Goal: Entertainment & Leisure: Consume media (video, audio)

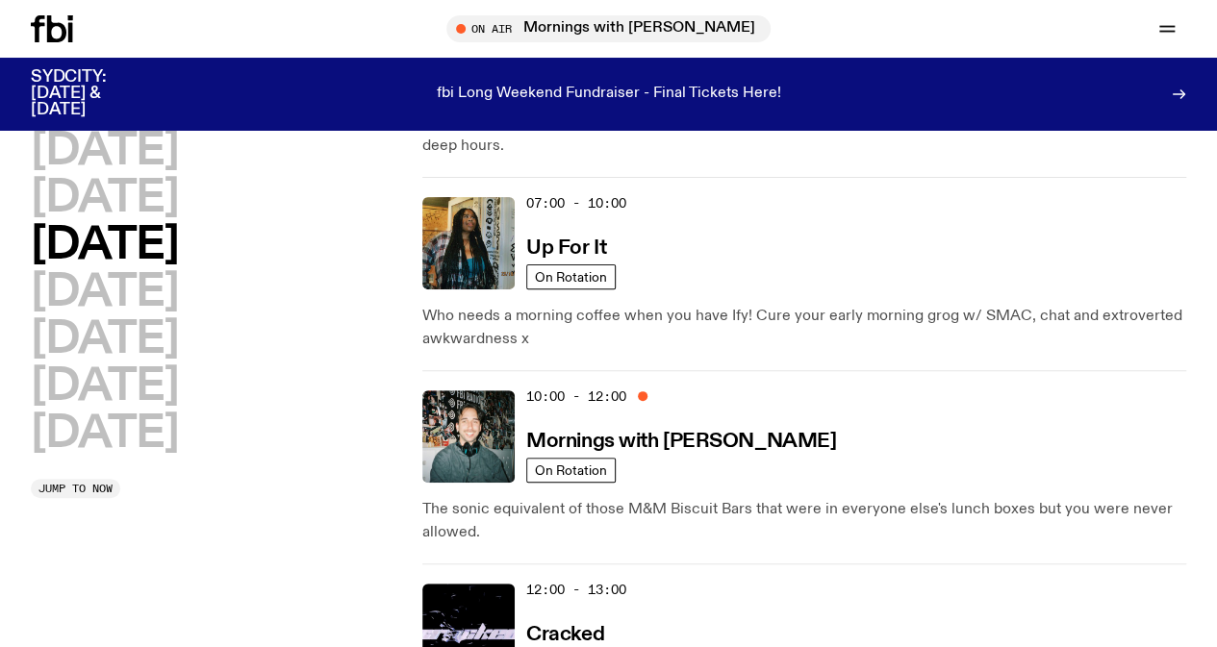
scroll to position [176, 0]
click at [98, 494] on span "Jump to now" at bounding box center [75, 489] width 74 height 11
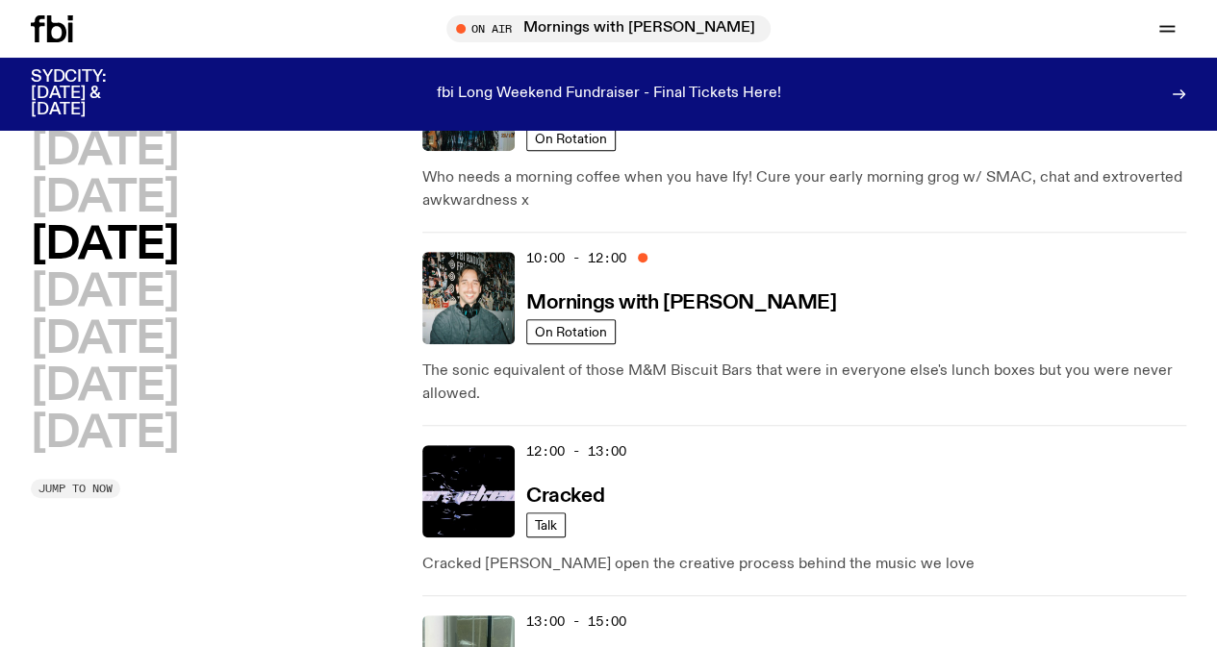
scroll to position [317, 0]
drag, startPoint x: 664, startPoint y: 218, endPoint x: 639, endPoint y: 224, distance: 25.7
click at [664, 251] on div "10:00 - 12:00 Mornings with [PERSON_NAME]" at bounding box center [856, 297] width 660 height 92
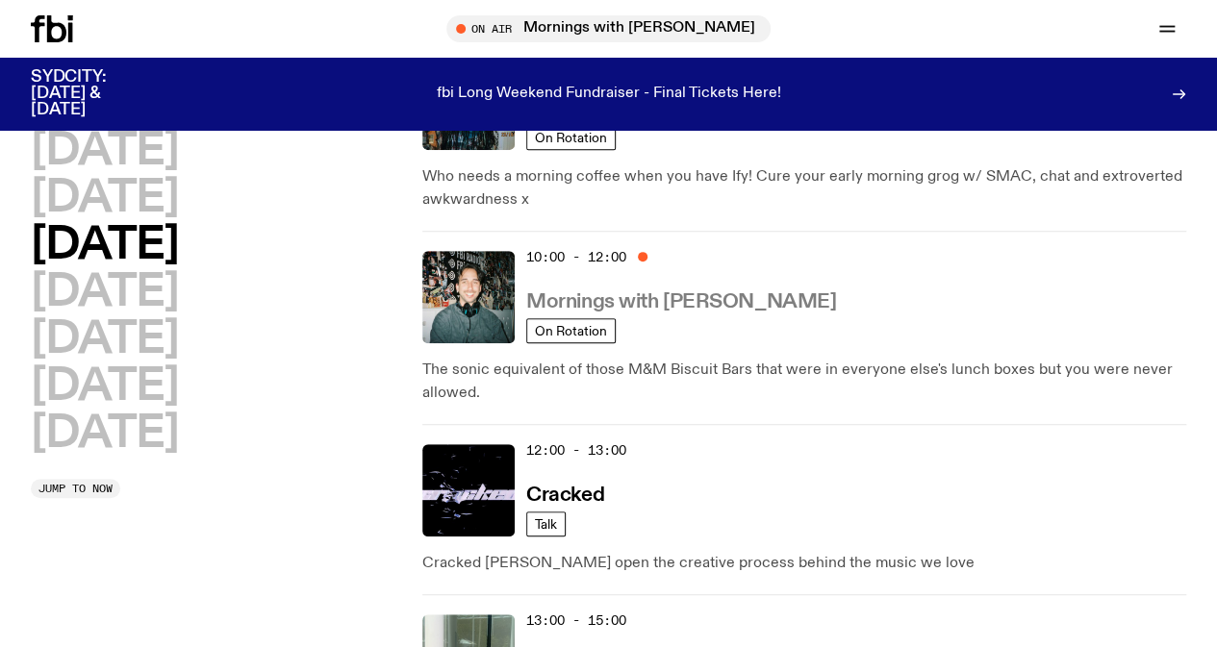
click at [643, 292] on h3 "Mornings with [PERSON_NAME]" at bounding box center [681, 302] width 310 height 20
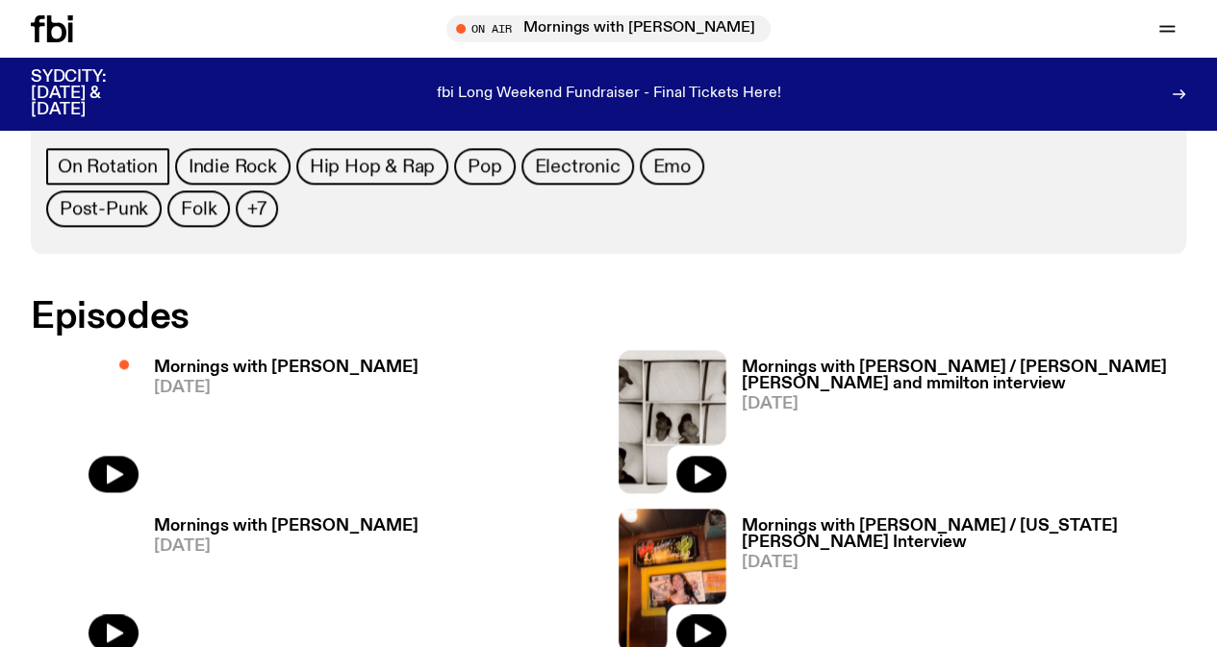
scroll to position [1029, 0]
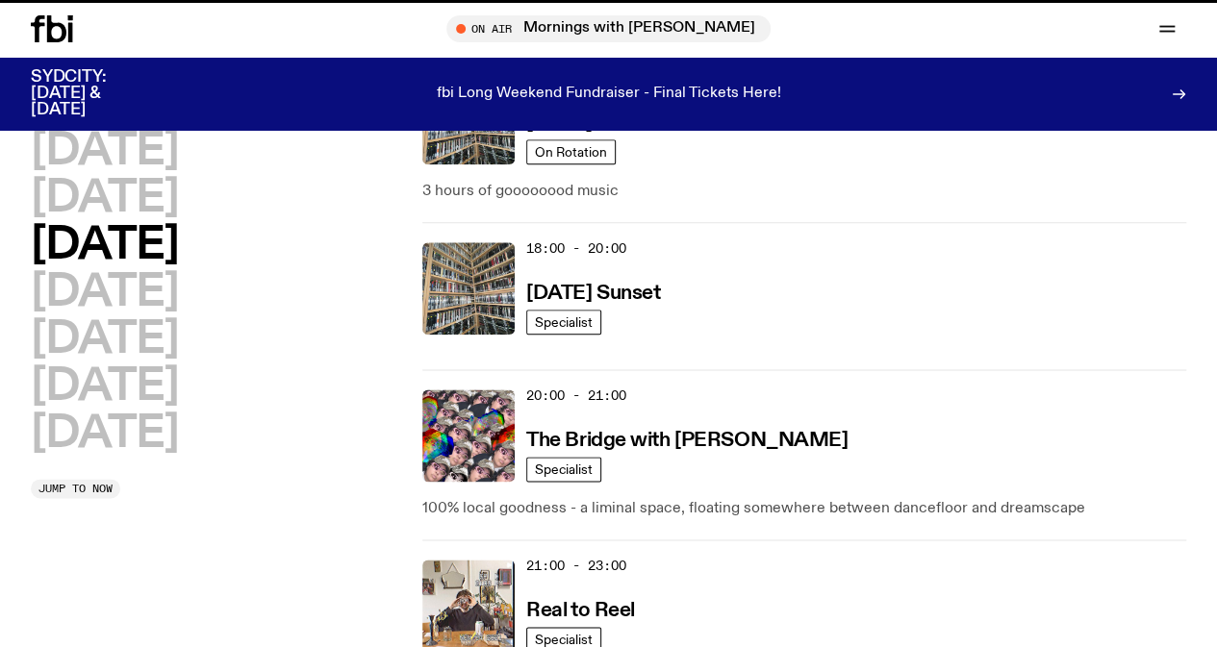
scroll to position [317, 0]
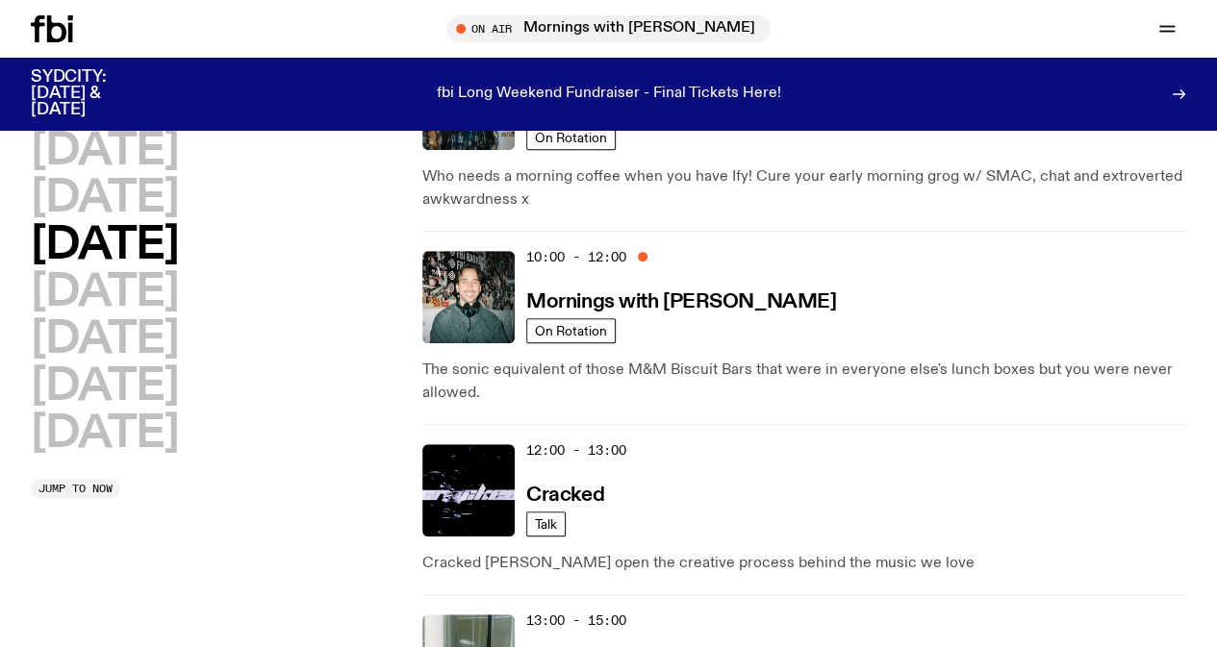
click at [46, 26] on icon at bounding box center [52, 28] width 42 height 27
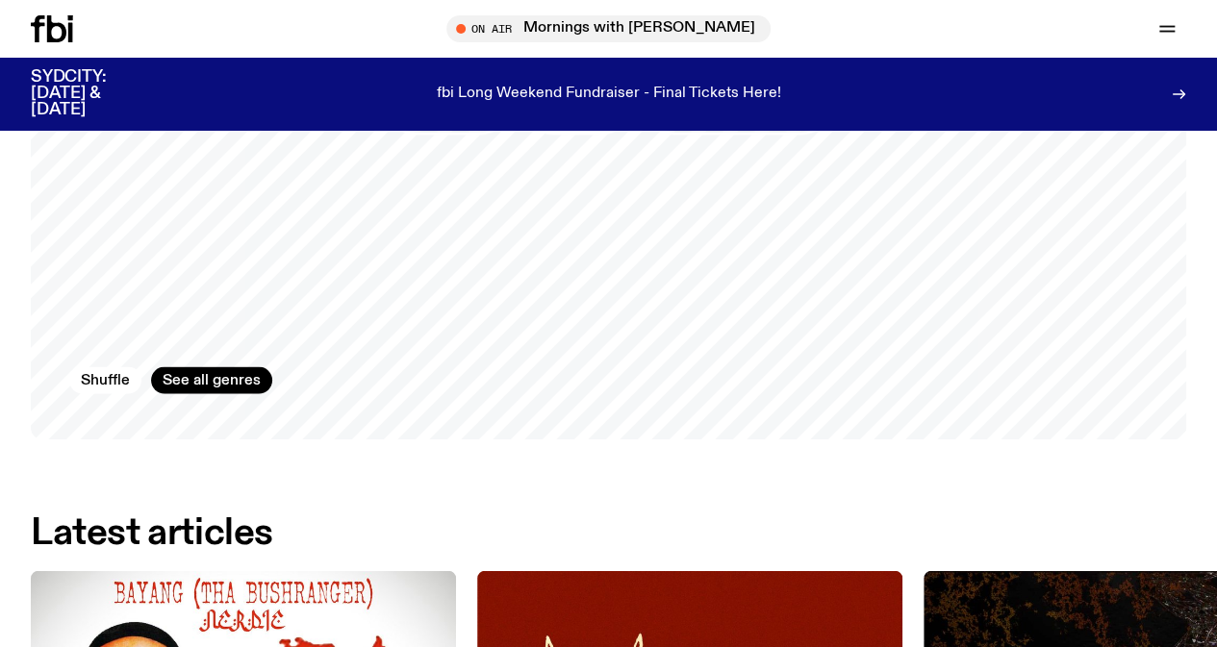
scroll to position [1761, 0]
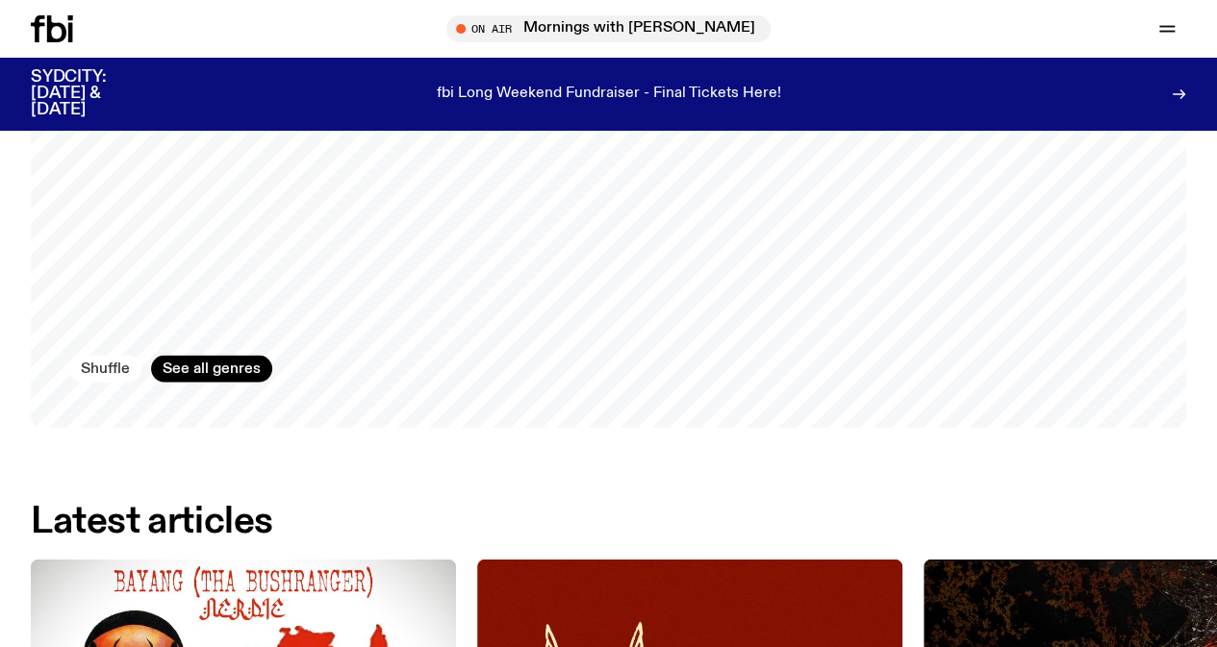
click at [121, 379] on button "Shuffle" at bounding box center [105, 368] width 72 height 27
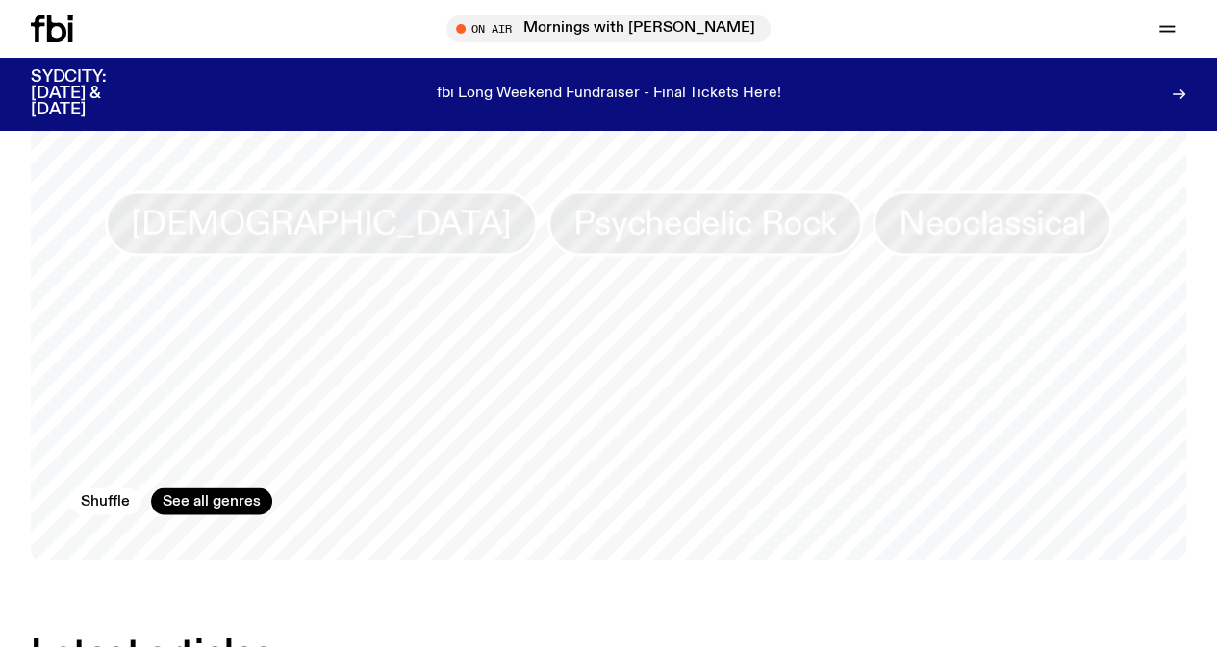
scroll to position [1630, 0]
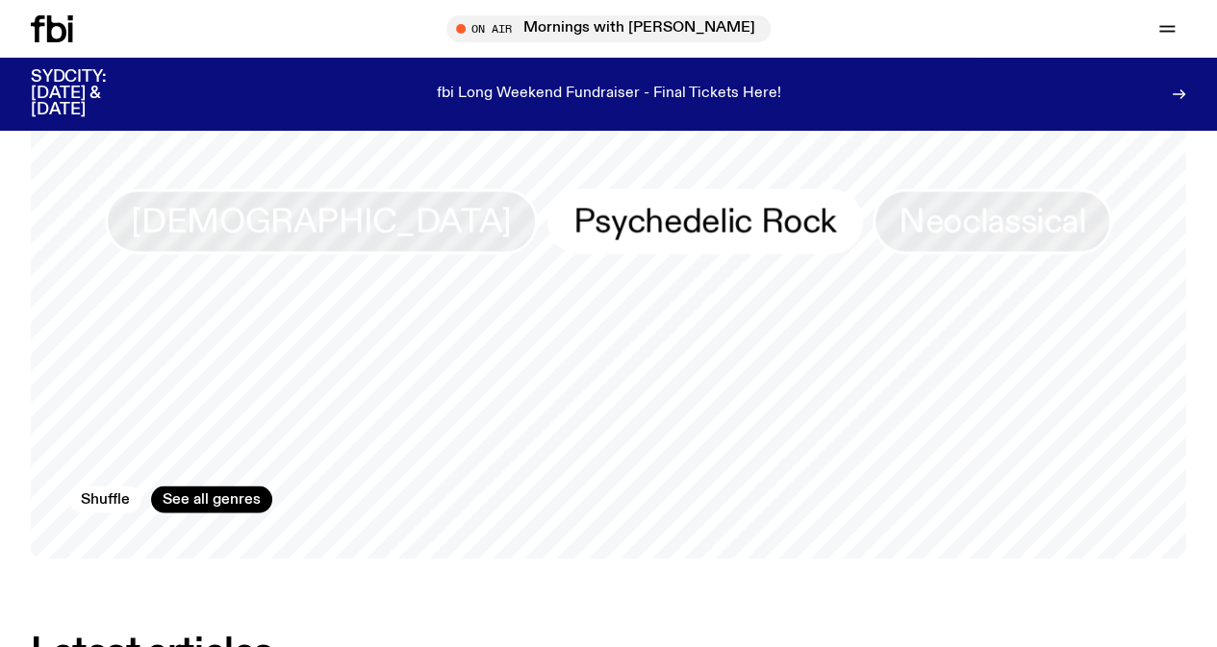
click at [658, 240] on span "Psychedelic Rock" at bounding box center [705, 221] width 264 height 38
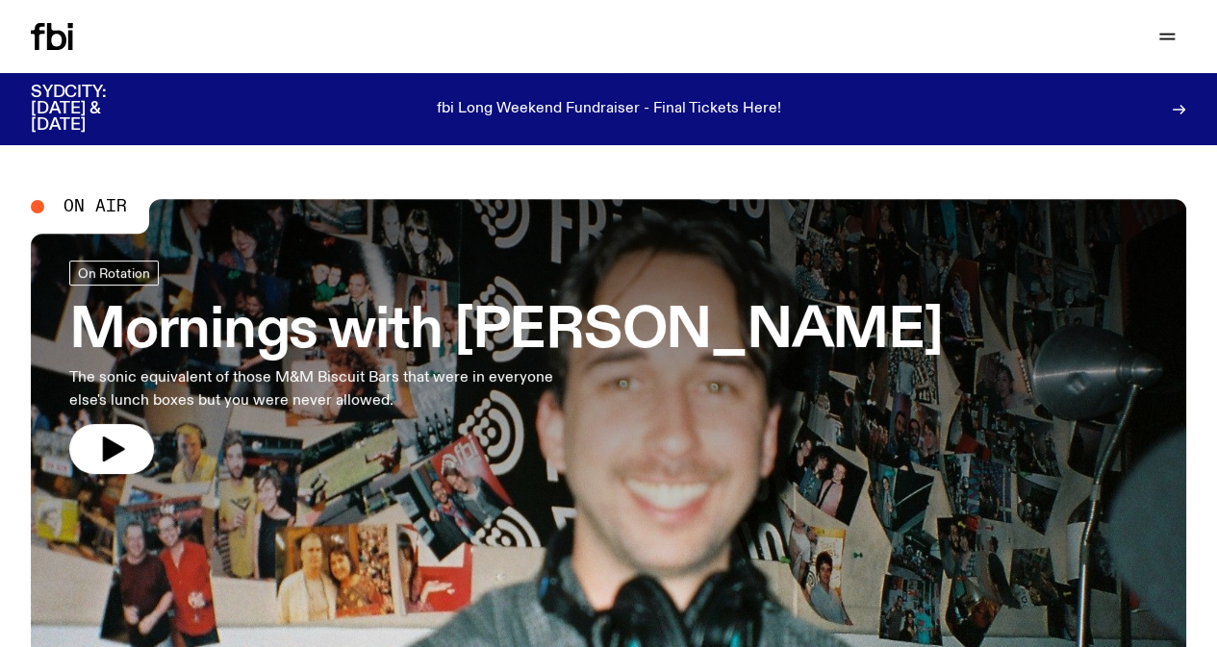
click at [155, 432] on link "Mornings with [PERSON_NAME] The sonic equivalent of those M&M Biscuit Bars that…" at bounding box center [506, 368] width 874 height 214
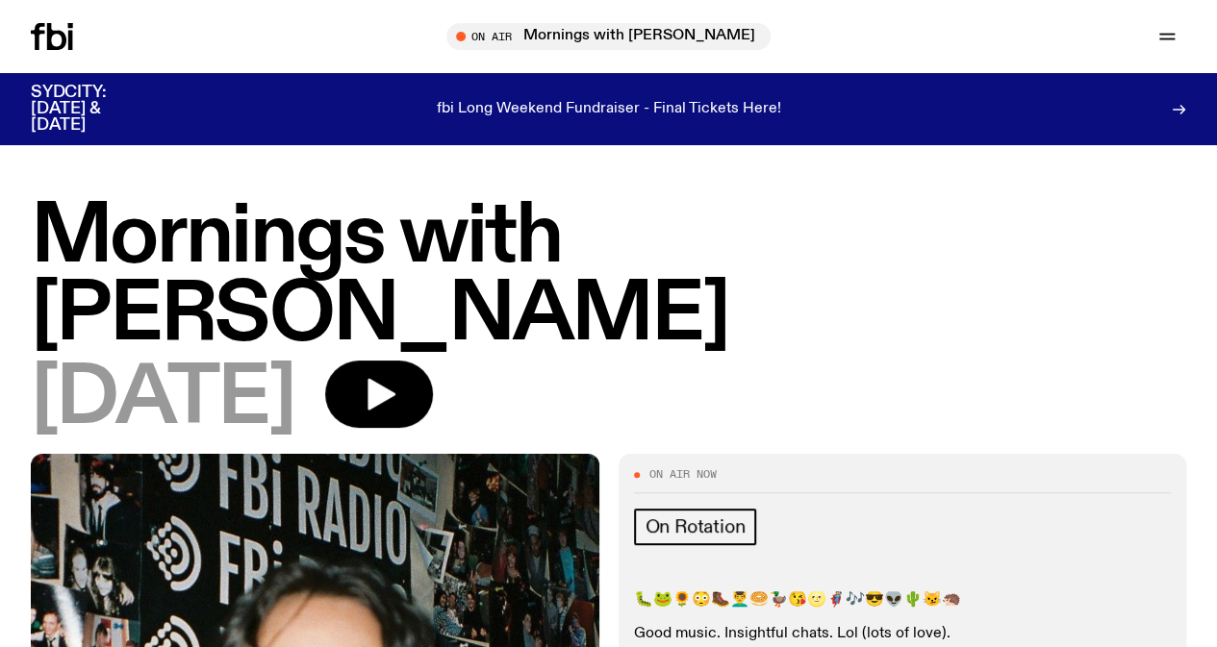
scroll to position [123, 0]
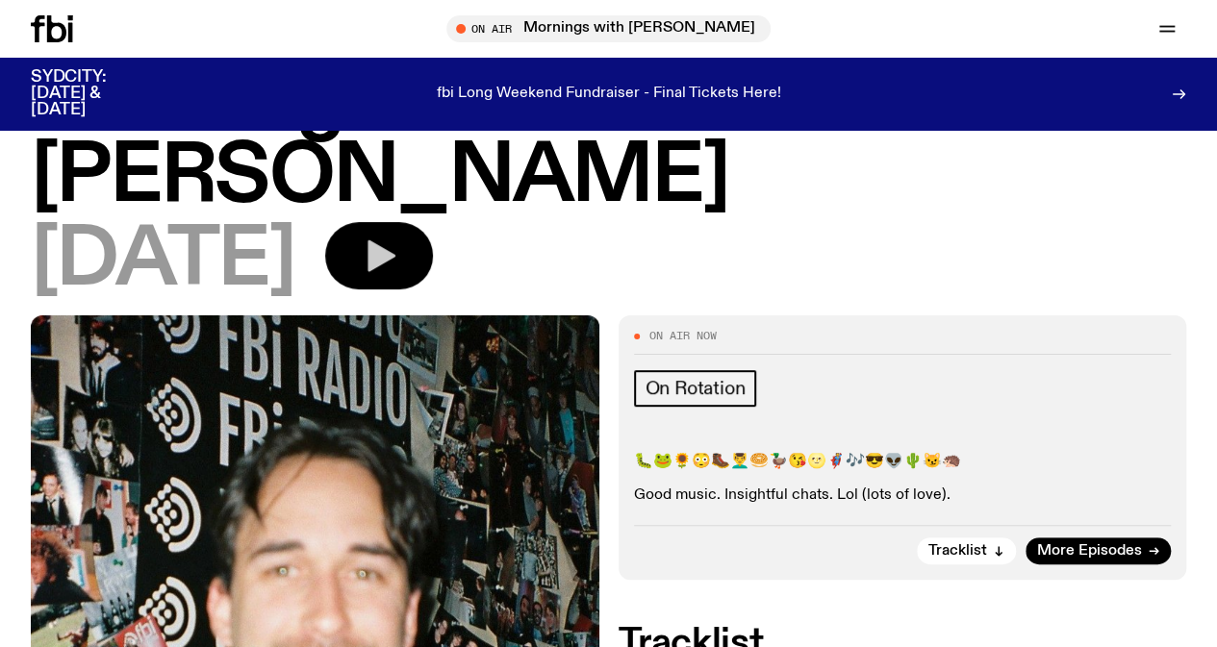
click at [395, 241] on icon "button" at bounding box center [381, 257] width 28 height 32
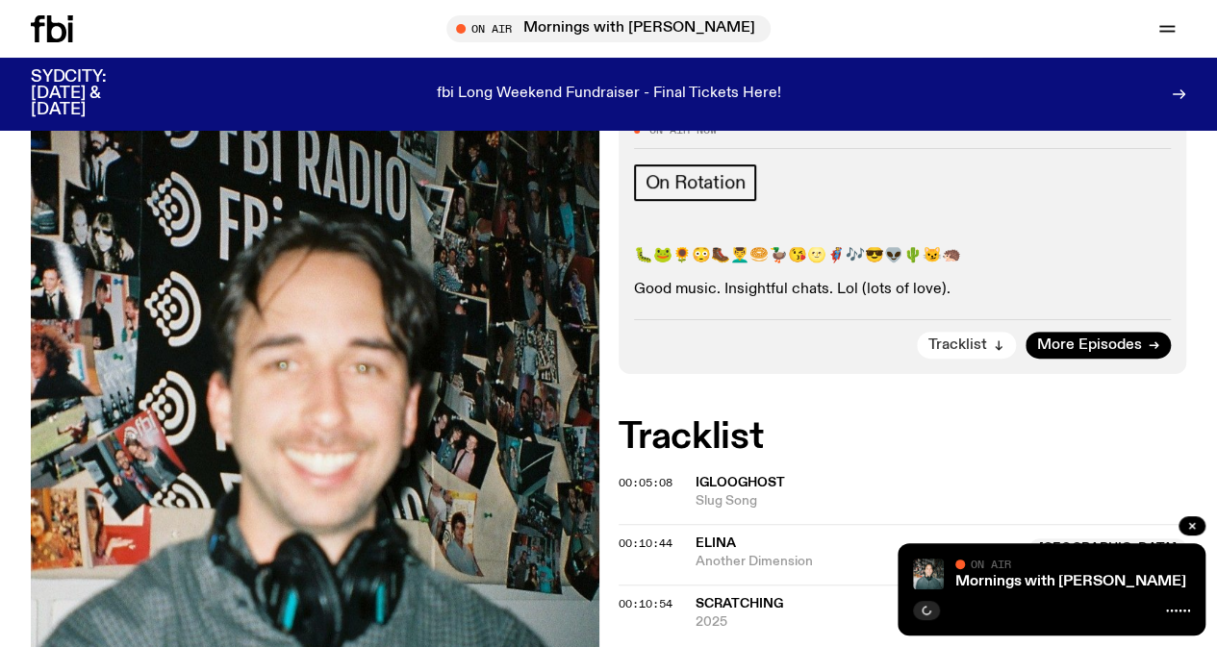
scroll to position [503, 0]
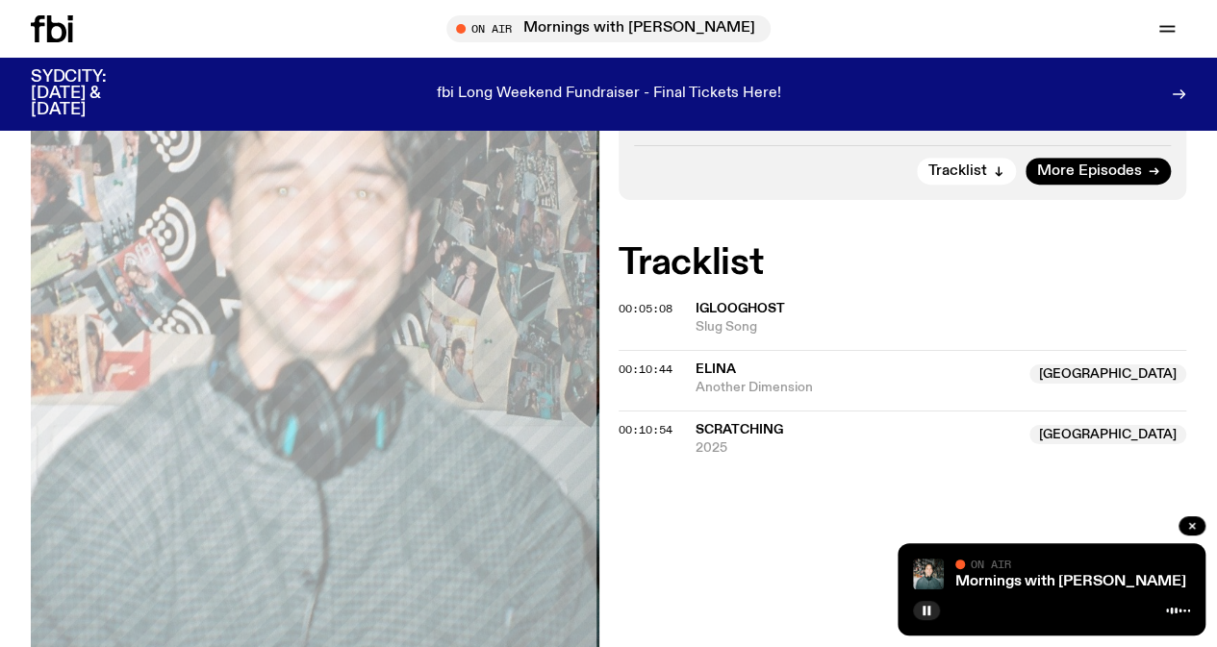
click at [730, 504] on div "On Air Now On Rotation 🐛🐸🌻😳🥾💆‍♂️🥯🦆😘🌝🦸🎶😎👽🌵😼🦔 Good music. Insightful chats. Lol (…" at bounding box center [608, 360] width 1217 height 849
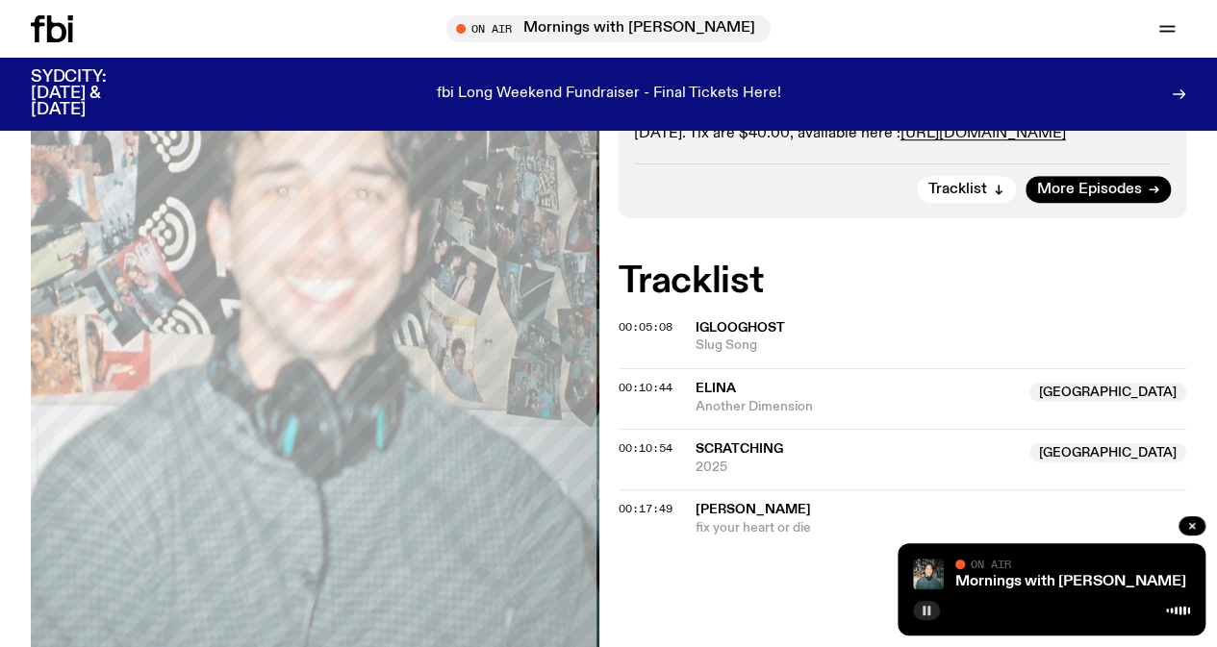
click at [933, 611] on button "button" at bounding box center [926, 610] width 27 height 19
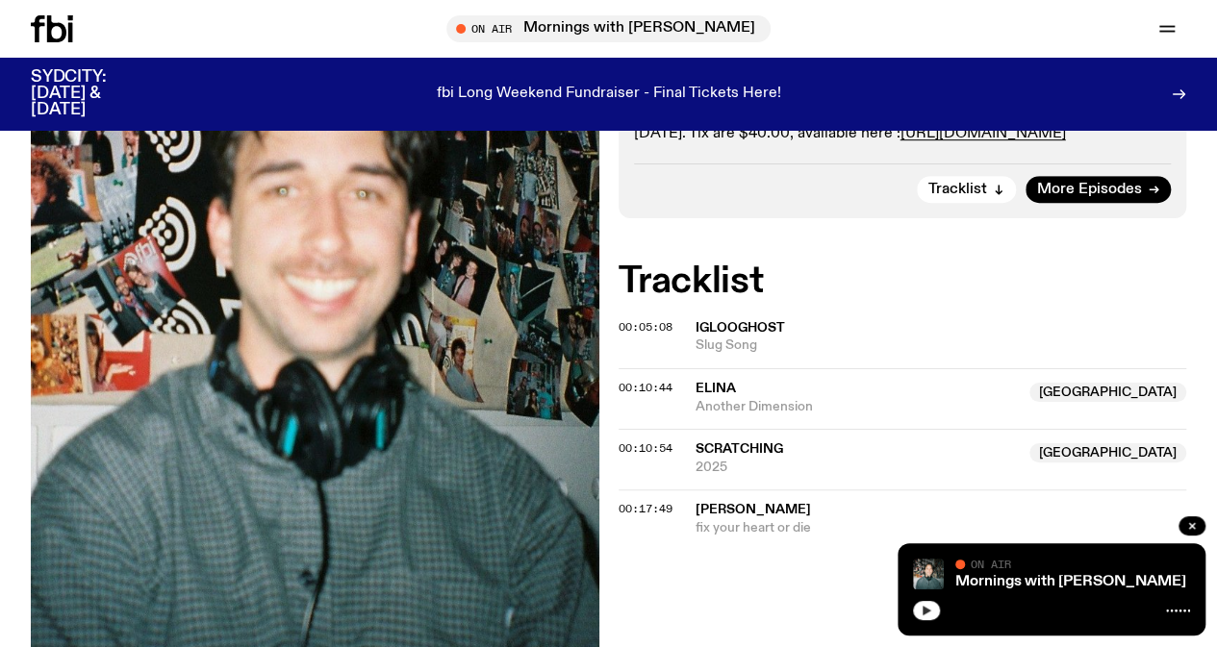
click at [932, 617] on button "button" at bounding box center [926, 610] width 27 height 19
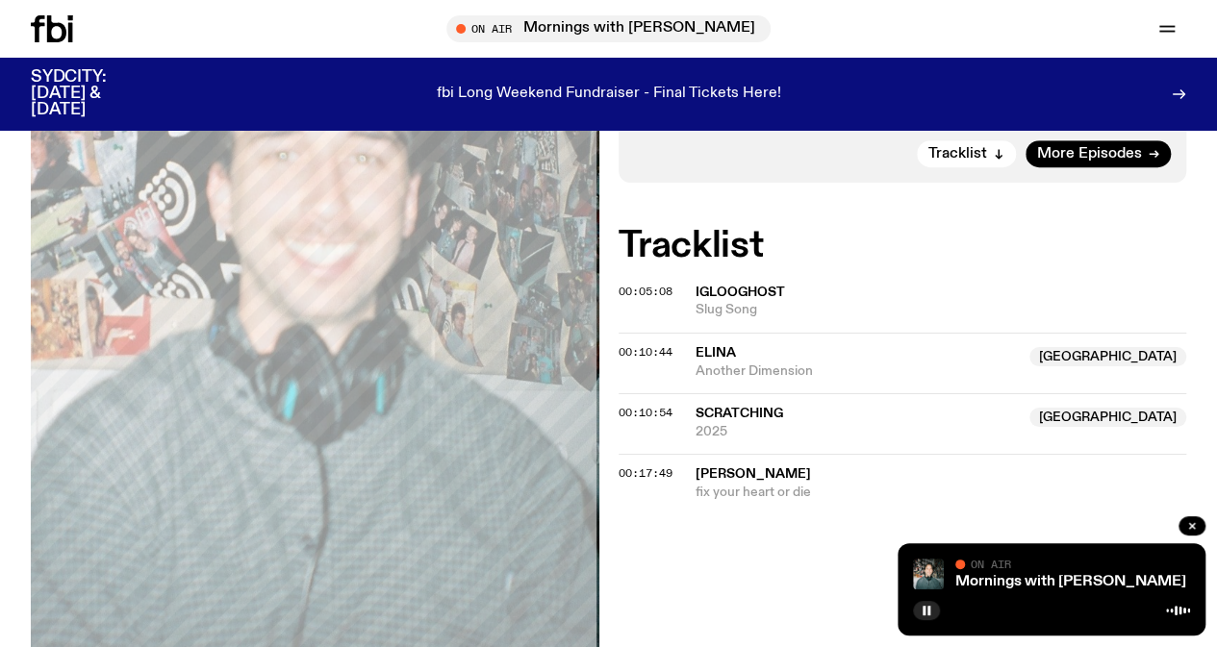
scroll to position [460, 0]
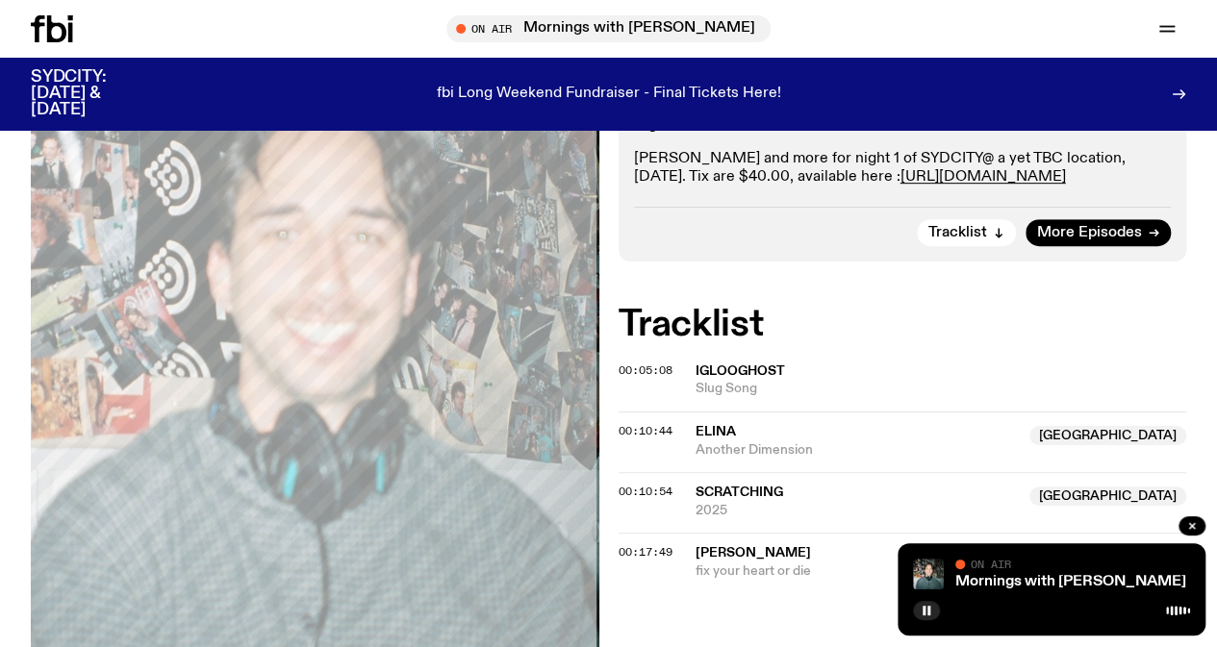
click at [943, 611] on div at bounding box center [1051, 608] width 277 height 23
click at [931, 610] on icon "button" at bounding box center [927, 611] width 12 height 12
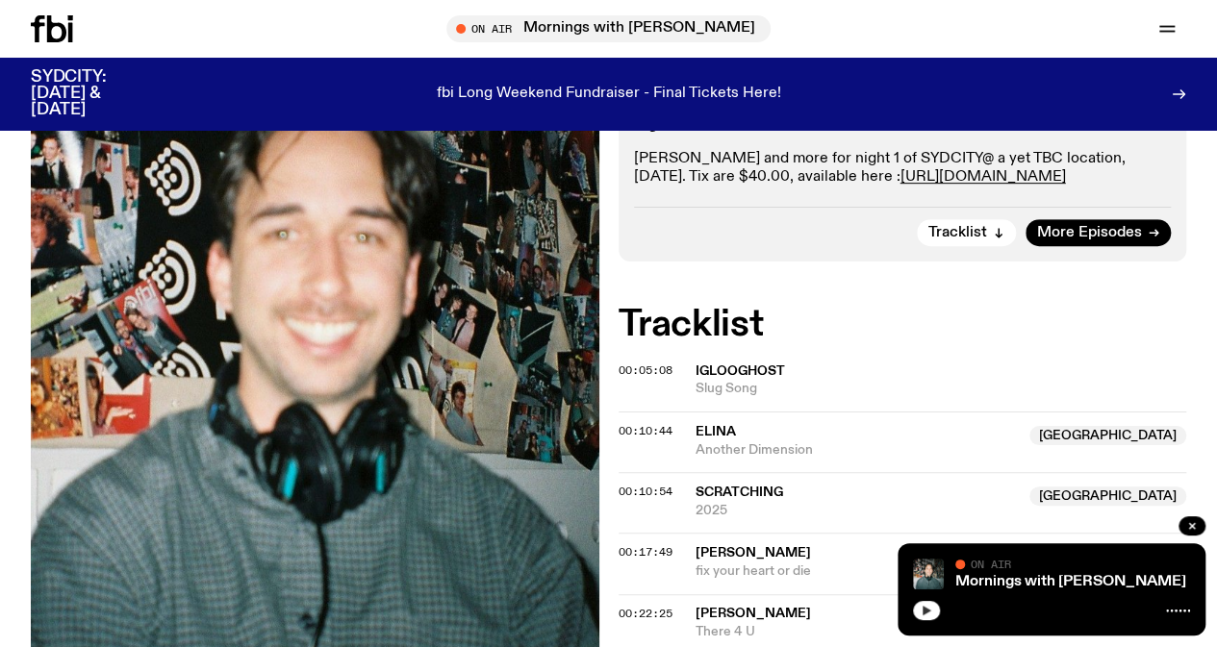
scroll to position [710, 0]
